Goal: Task Accomplishment & Management: Manage account settings

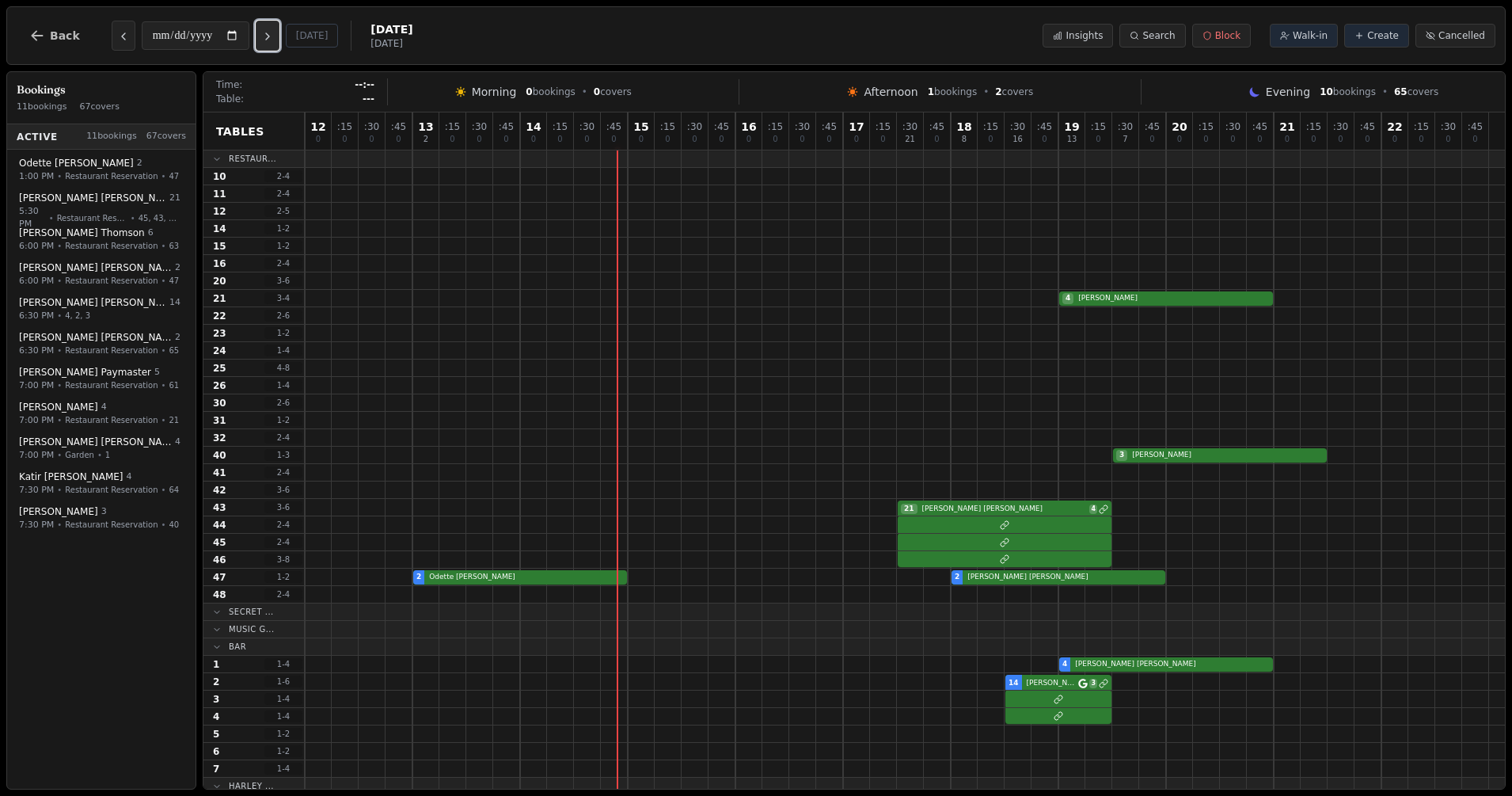
click at [271, 42] on icon "Next day" at bounding box center [268, 37] width 12 height 12
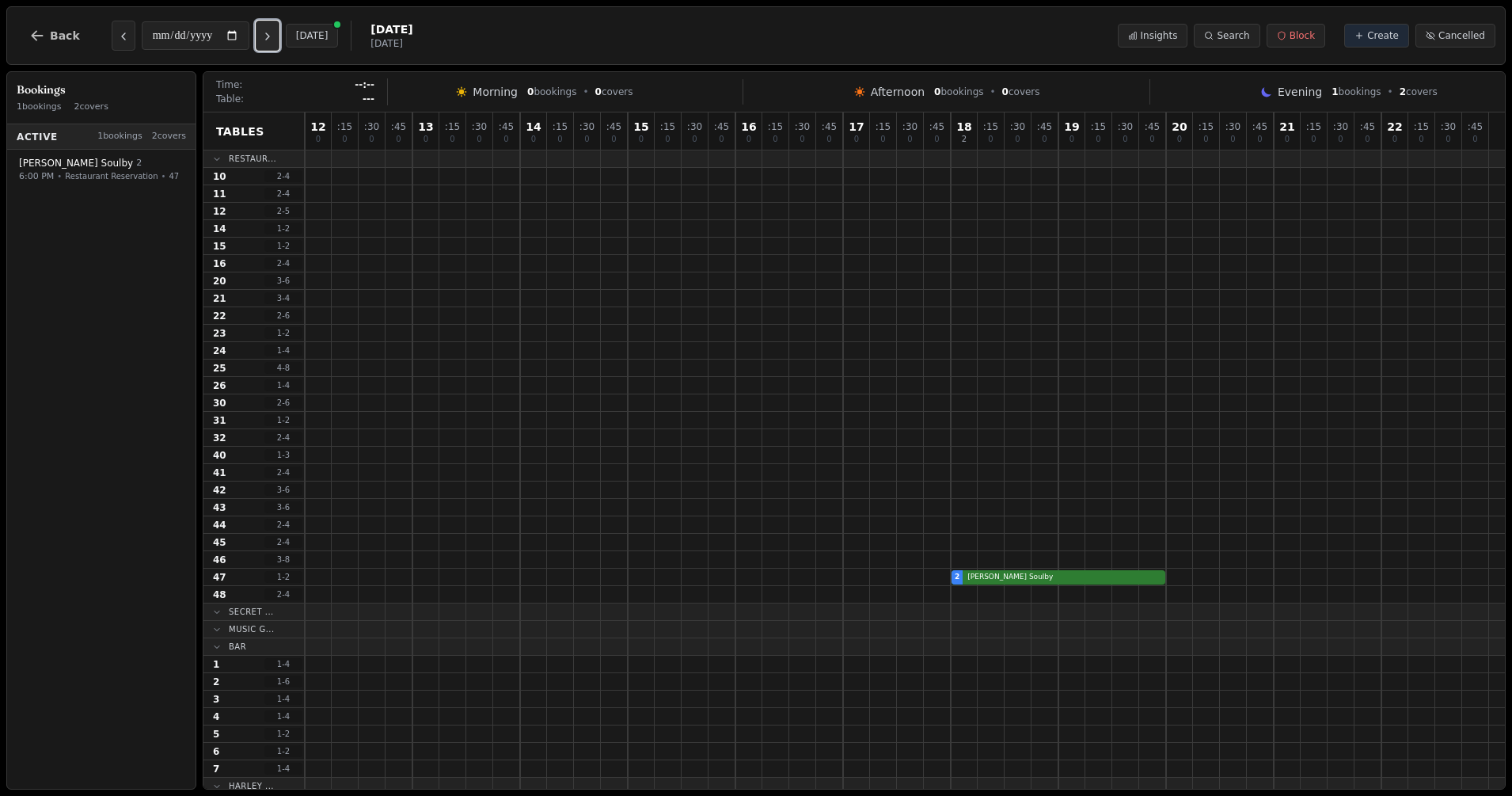
click at [267, 39] on icon "Next day" at bounding box center [268, 37] width 12 height 12
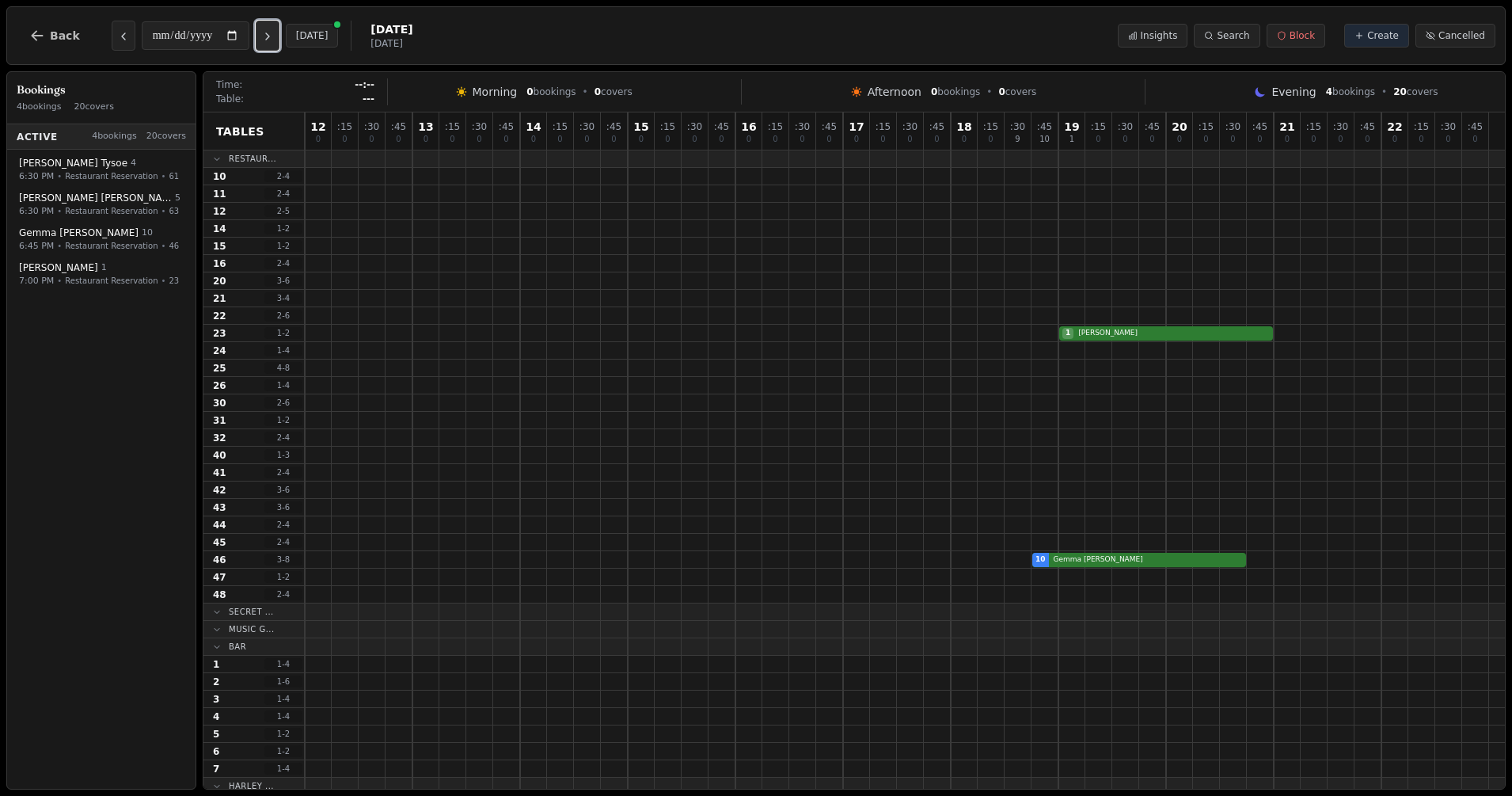
click at [269, 39] on icon "Next day" at bounding box center [268, 36] width 4 height 6
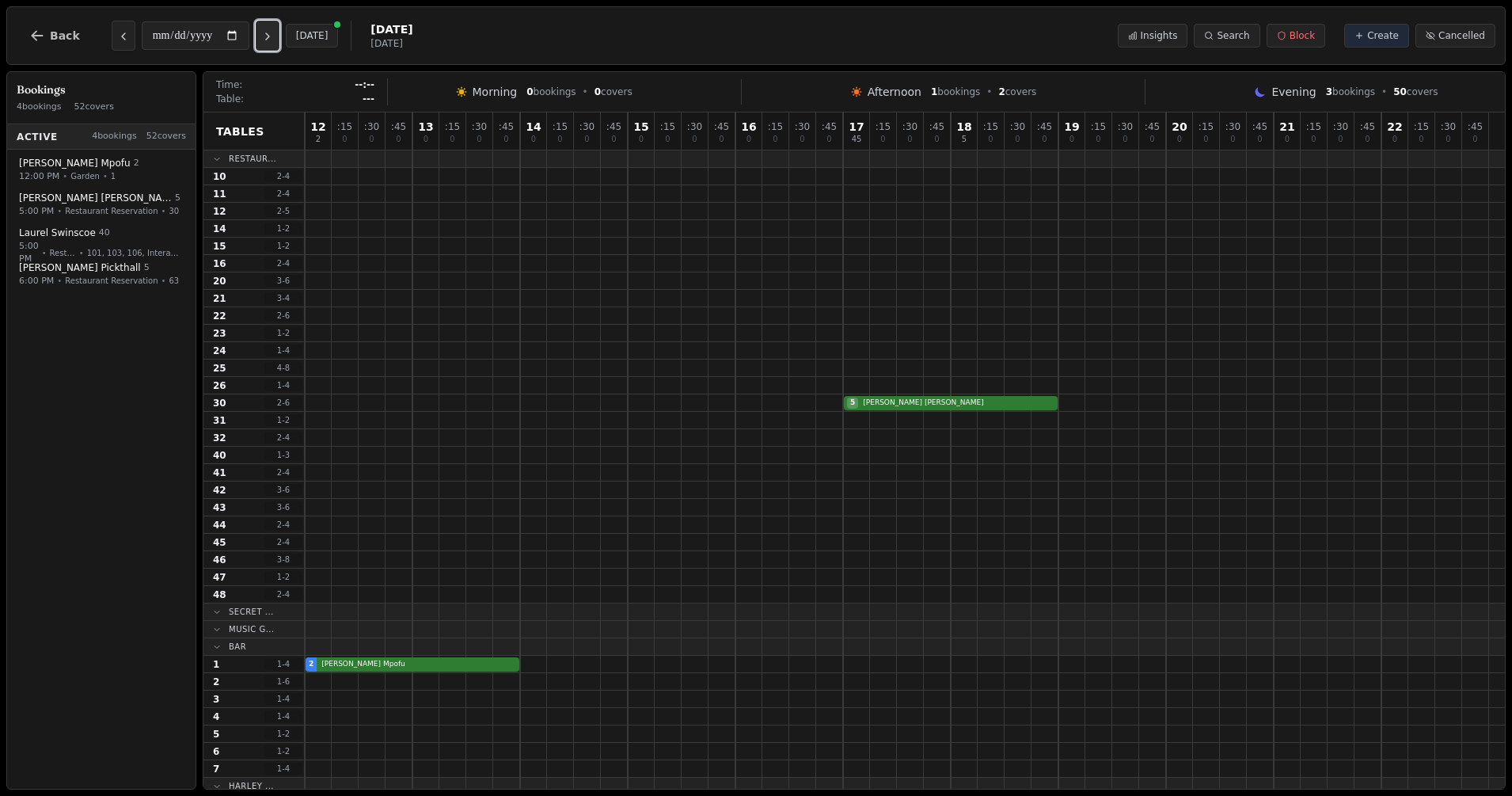
click at [270, 34] on icon "Next day" at bounding box center [268, 37] width 12 height 12
type input "**********"
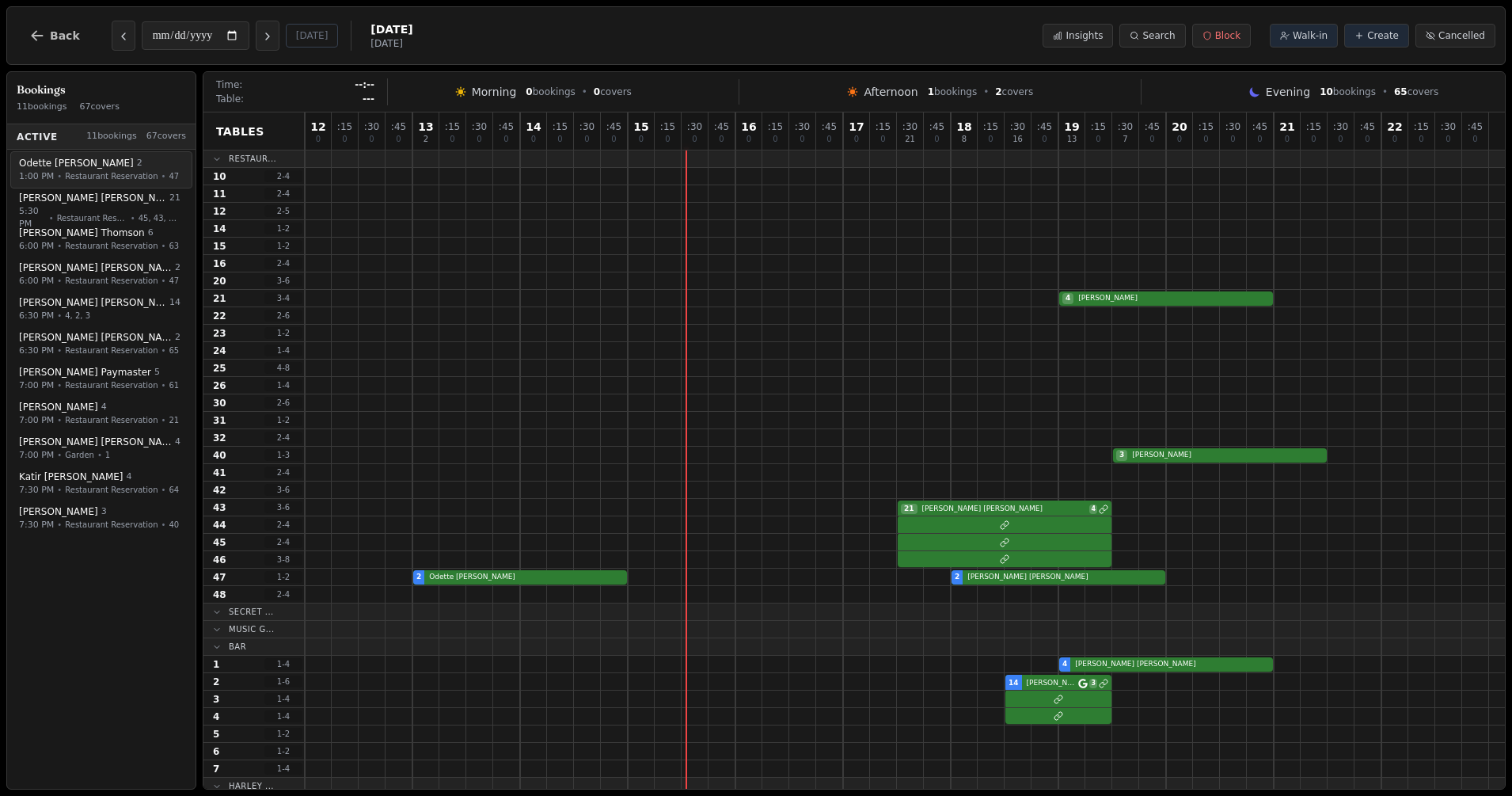
click at [88, 165] on div "Odette Kerridge 2" at bounding box center [99, 163] width 161 height 13
select select "****"
select select "*"
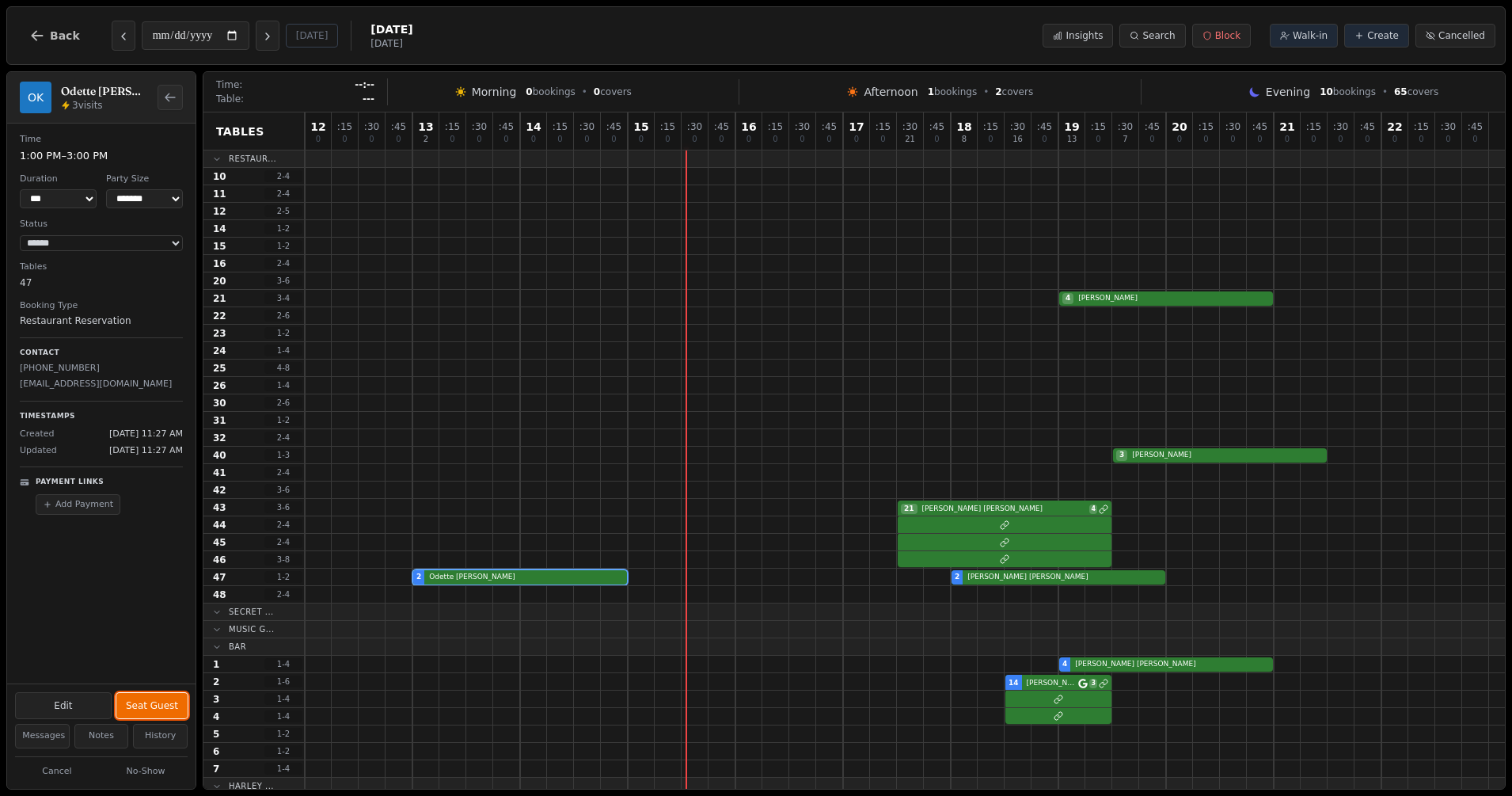
click at [172, 707] on button "Seat Guest" at bounding box center [152, 706] width 71 height 25
click at [172, 707] on button "Complete" at bounding box center [155, 706] width 65 height 25
click at [159, 704] on button "Seat Guest" at bounding box center [152, 706] width 71 height 25
click at [159, 704] on button "Complete" at bounding box center [155, 706] width 65 height 25
click at [147, 706] on button "Seat Guest" at bounding box center [152, 706] width 71 height 25
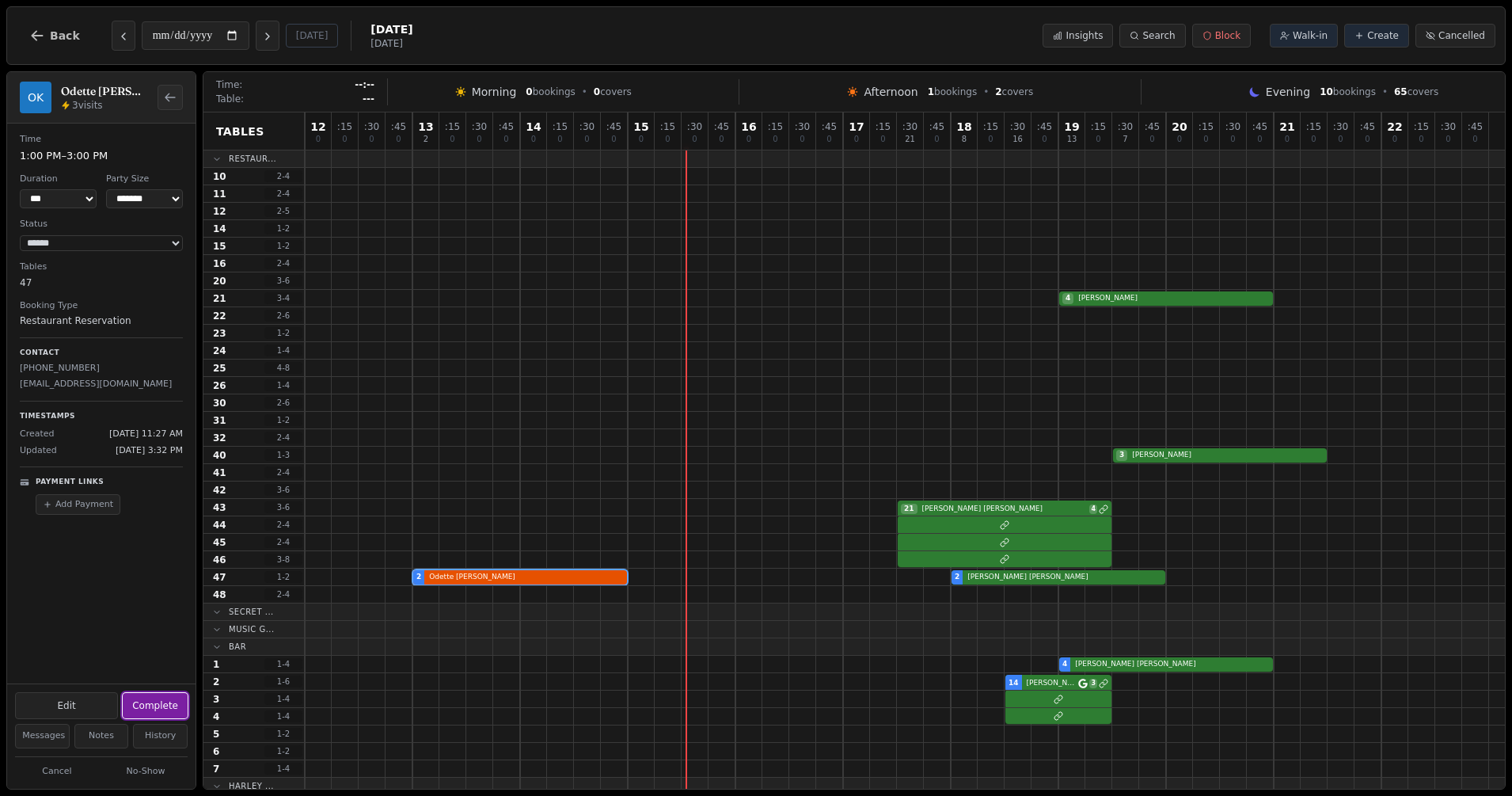
click at [150, 707] on button "Complete" at bounding box center [155, 706] width 65 height 25
click at [164, 100] on icon "Back to bookings list" at bounding box center [170, 97] width 12 height 12
